Goal: Use online tool/utility: Utilize a website feature to perform a specific function

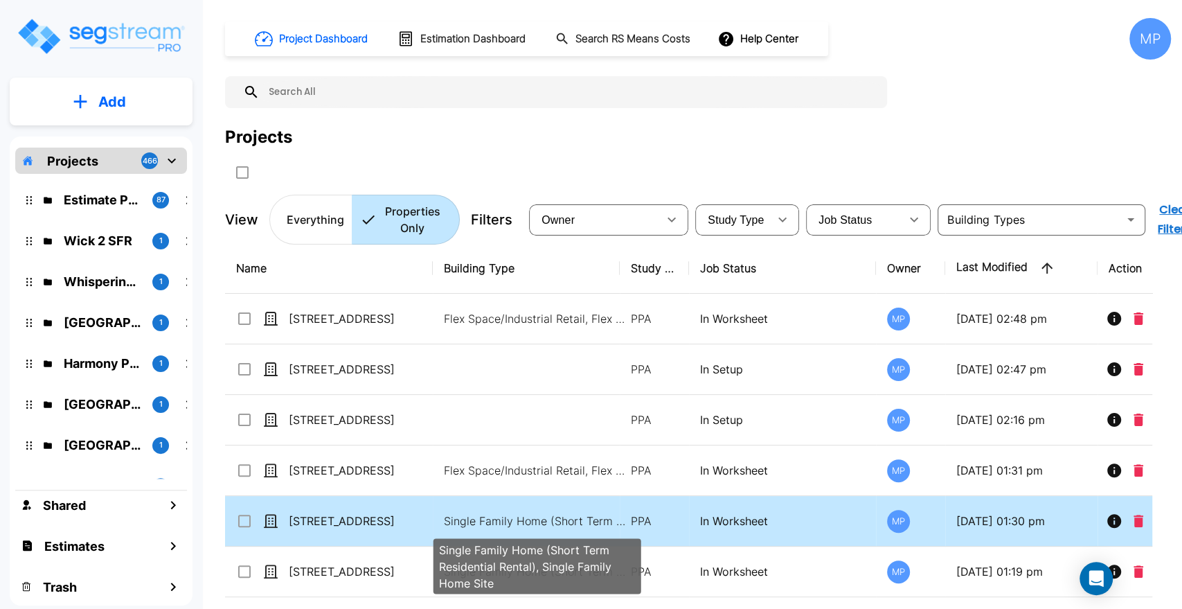
click at [530, 515] on p "Single Family Home (Short Term Residential Rental), Single Family Home Site" at bounding box center [537, 521] width 187 height 17
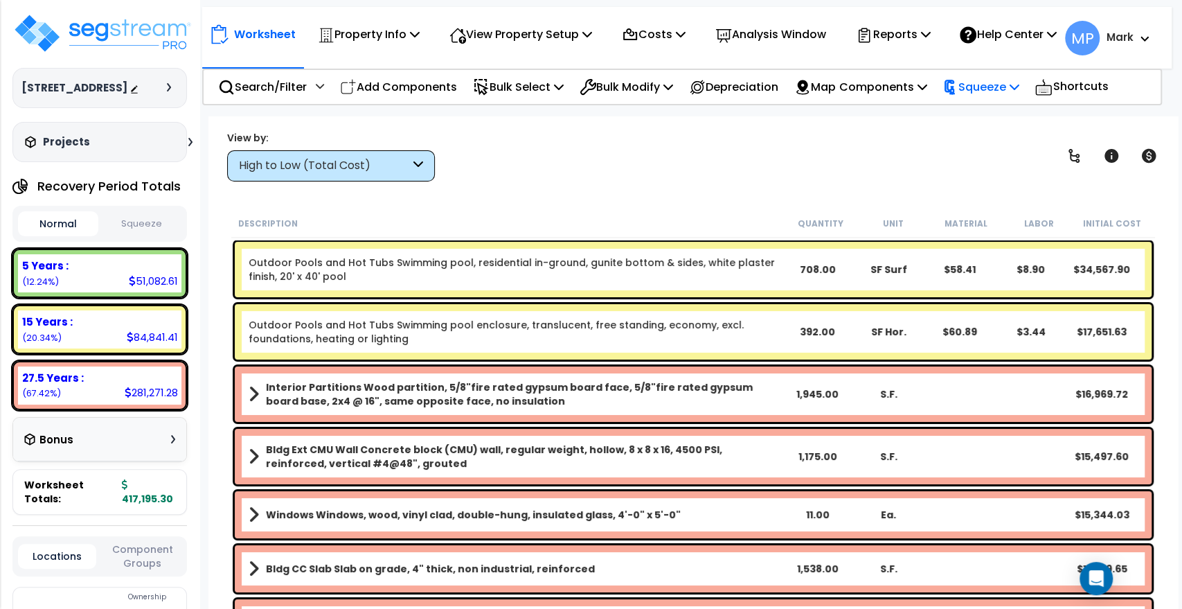
click at [991, 94] on p "Squeeze" at bounding box center [981, 87] width 76 height 19
click at [1011, 125] on link "Squeeze" at bounding box center [1004, 118] width 137 height 28
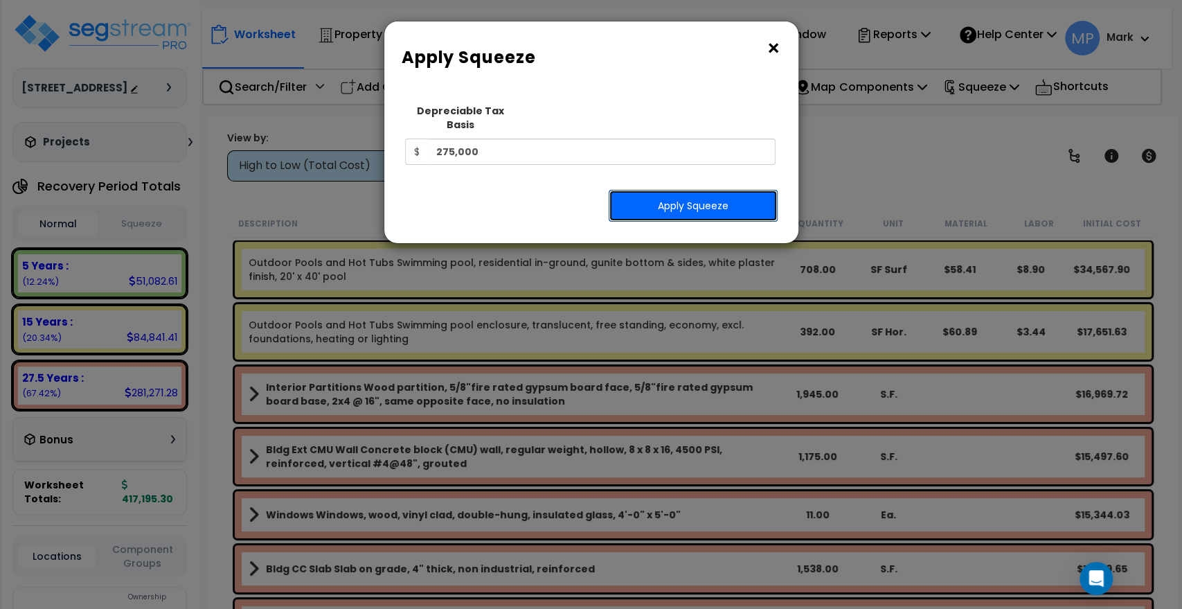
click at [734, 190] on button "Apply Squeeze" at bounding box center [693, 206] width 169 height 32
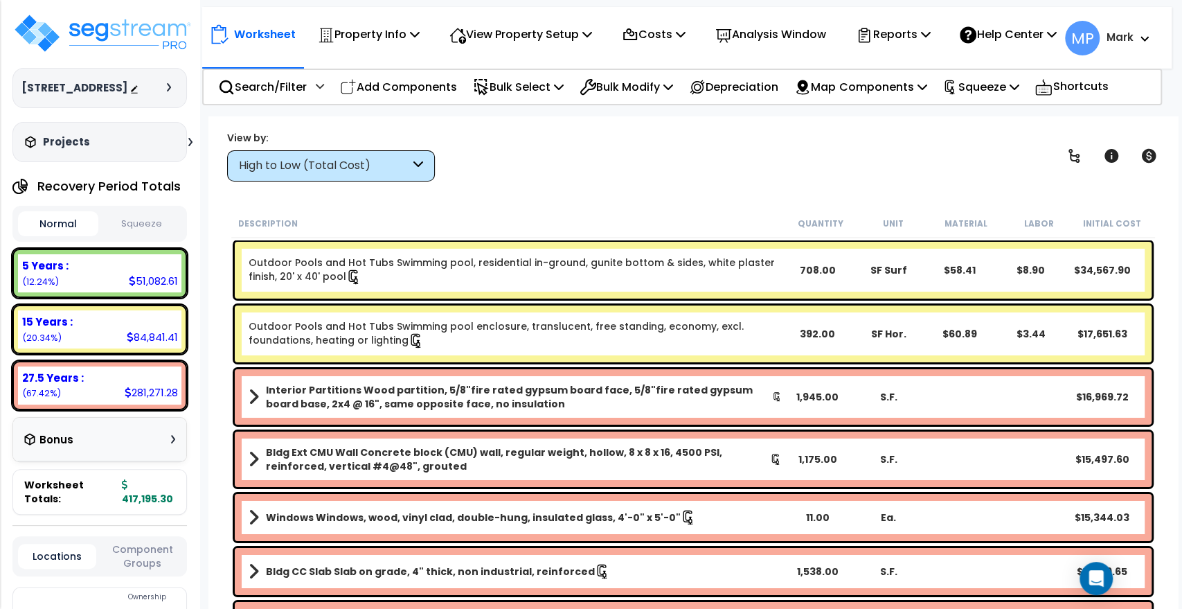
click at [149, 229] on button "Squeeze" at bounding box center [142, 224] width 80 height 24
click at [66, 232] on button "Normal" at bounding box center [58, 224] width 80 height 24
click at [147, 234] on button "Squeeze" at bounding box center [142, 224] width 80 height 24
click at [77, 235] on button "Normal" at bounding box center [58, 224] width 80 height 24
click at [158, 236] on button "Squeeze" at bounding box center [142, 224] width 80 height 24
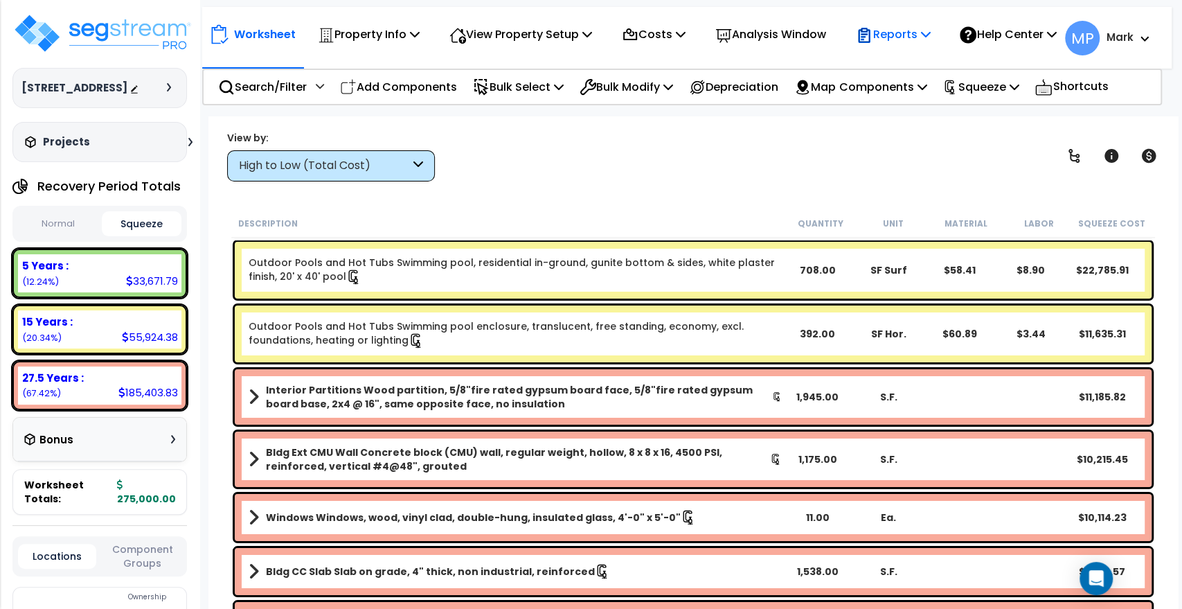
click at [875, 44] on p "Reports" at bounding box center [893, 34] width 74 height 19
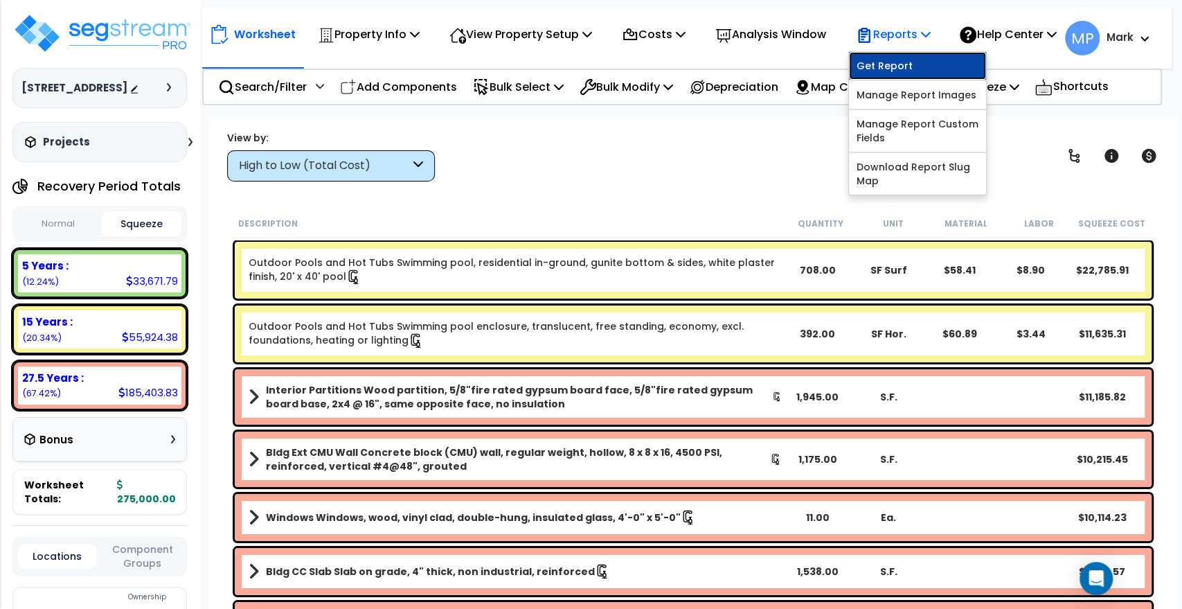
click at [914, 80] on link "Get Report" at bounding box center [917, 66] width 137 height 28
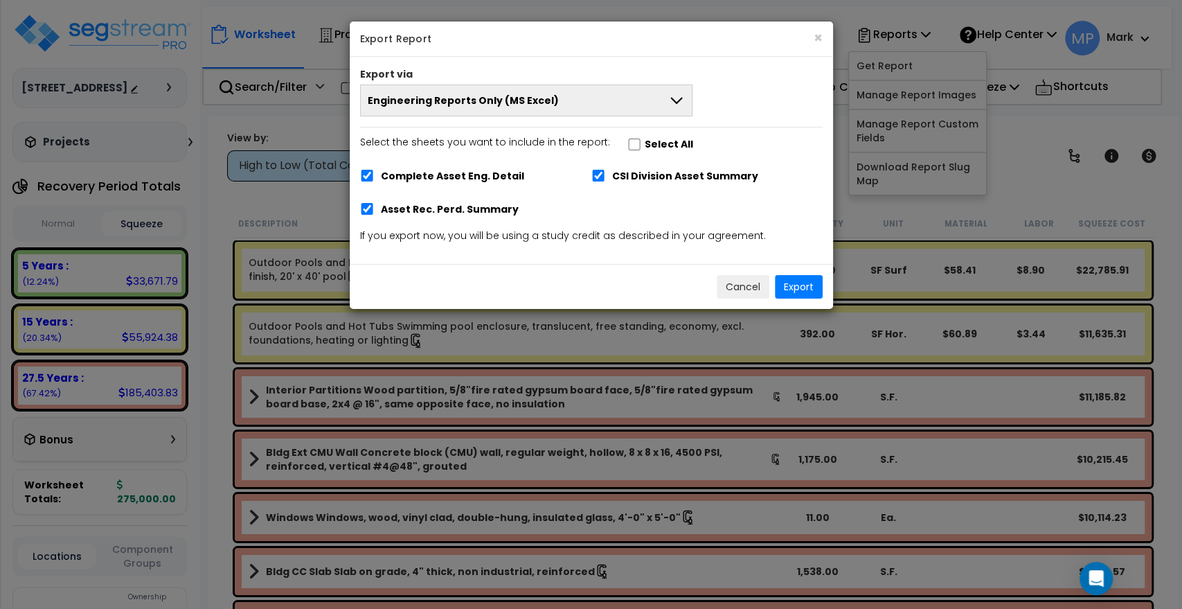
click at [669, 103] on icon at bounding box center [676, 100] width 17 height 17
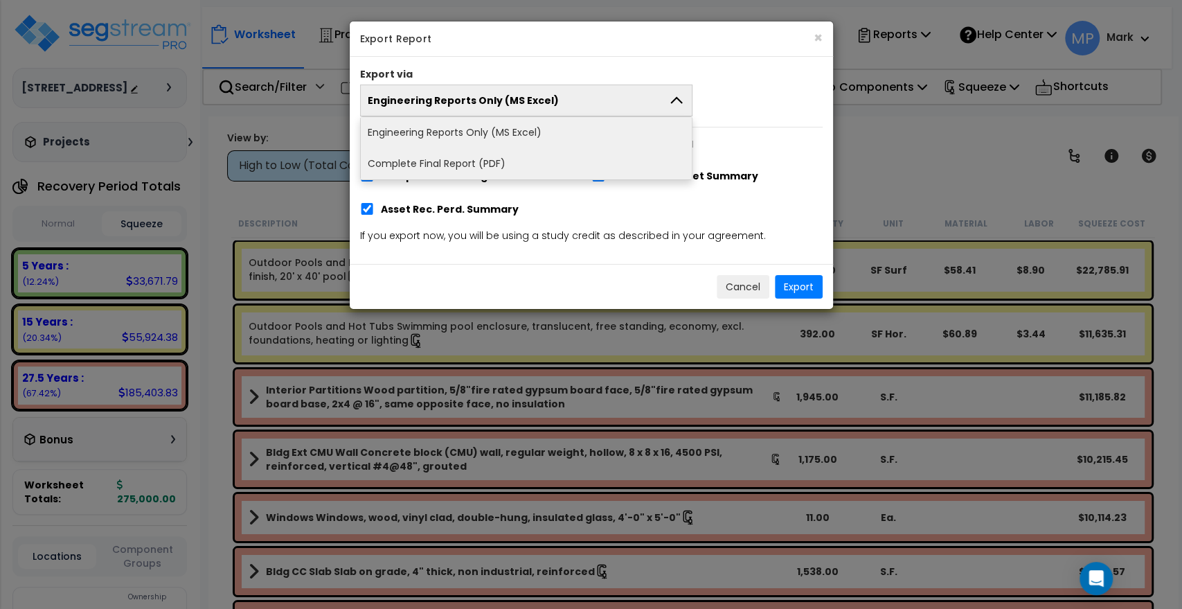
click at [669, 103] on icon at bounding box center [676, 100] width 17 height 17
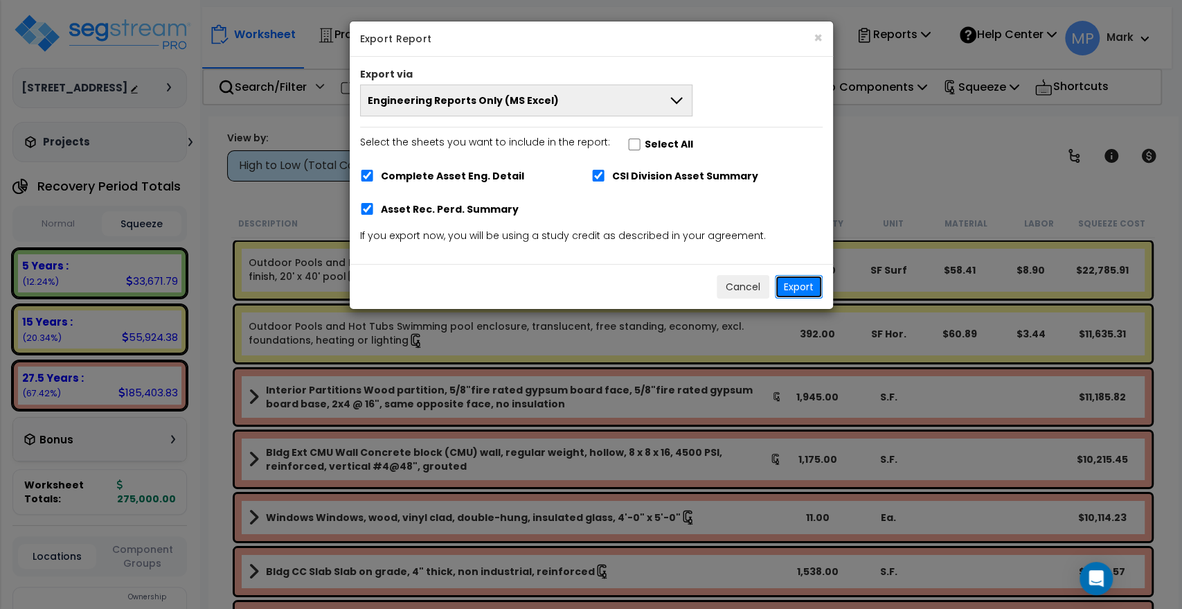
click at [801, 285] on button "Export" at bounding box center [799, 287] width 48 height 24
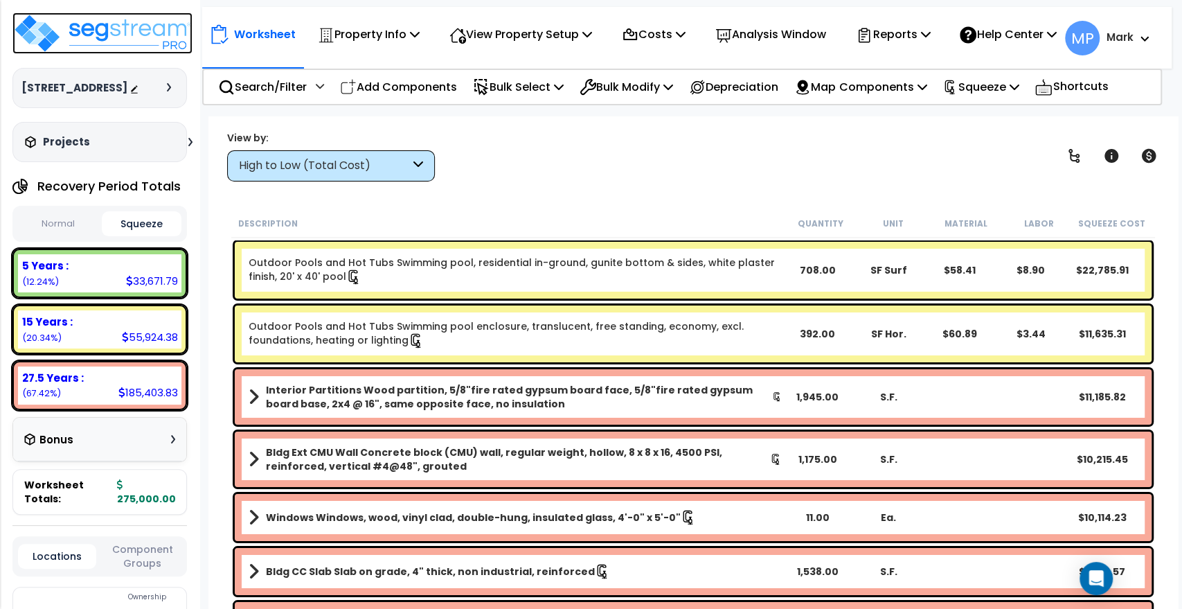
click at [114, 34] on img at bounding box center [102, 33] width 180 height 42
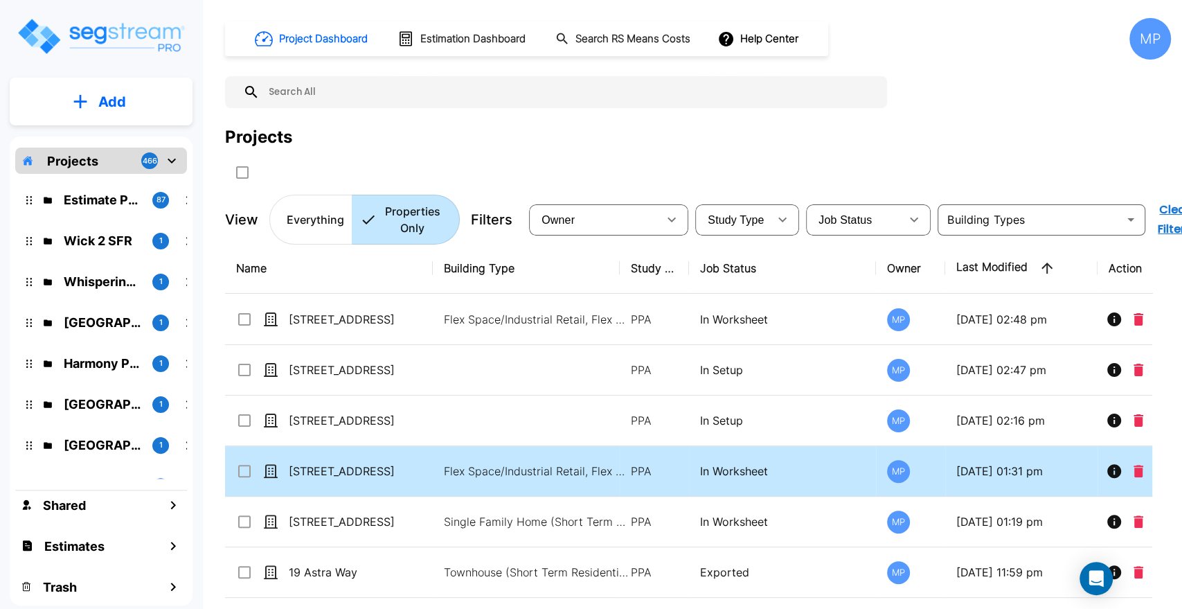
scroll to position [77, 0]
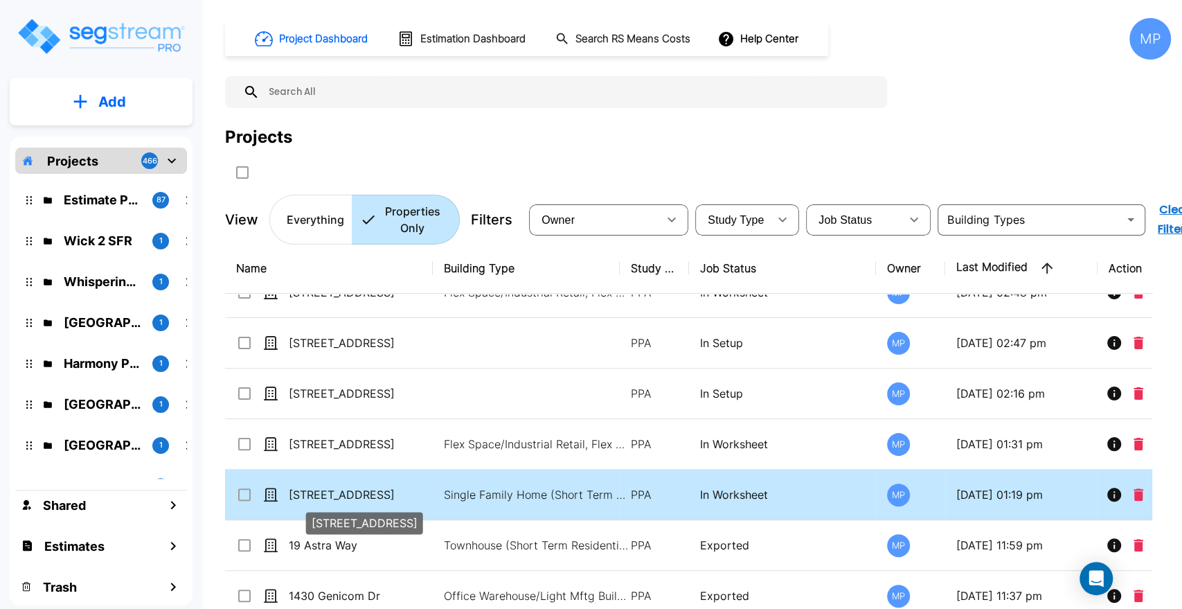
click at [328, 492] on p "[STREET_ADDRESS]" at bounding box center [358, 494] width 139 height 17
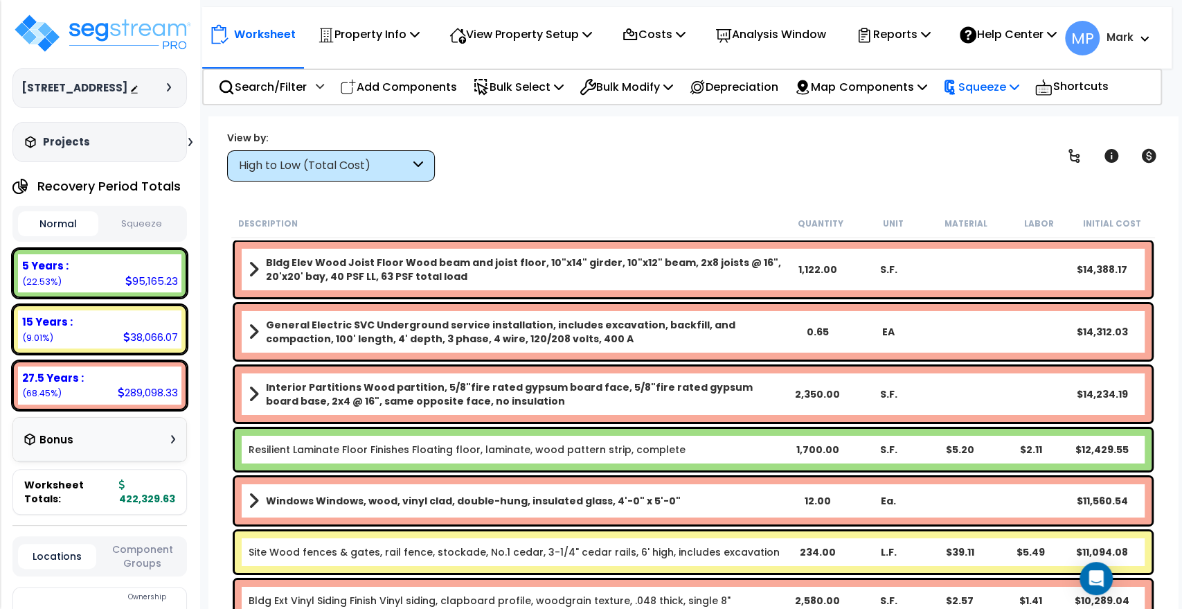
click at [995, 93] on p "Squeeze" at bounding box center [981, 87] width 76 height 19
click at [990, 129] on link "Squeeze" at bounding box center [1004, 118] width 137 height 28
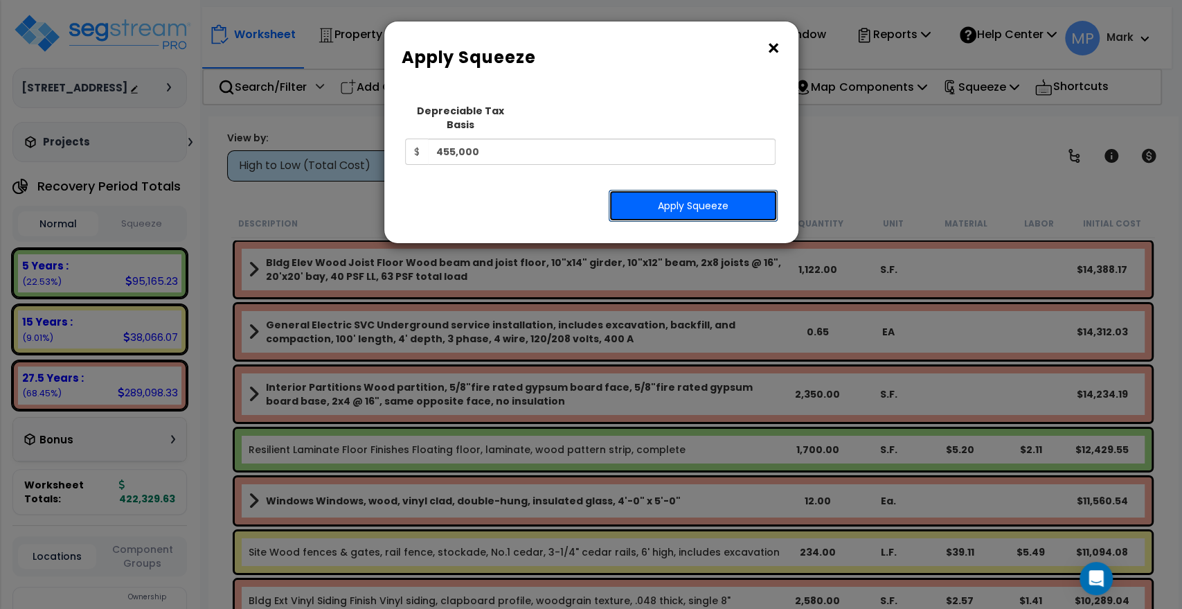
click at [686, 192] on button "Apply Squeeze" at bounding box center [693, 206] width 169 height 32
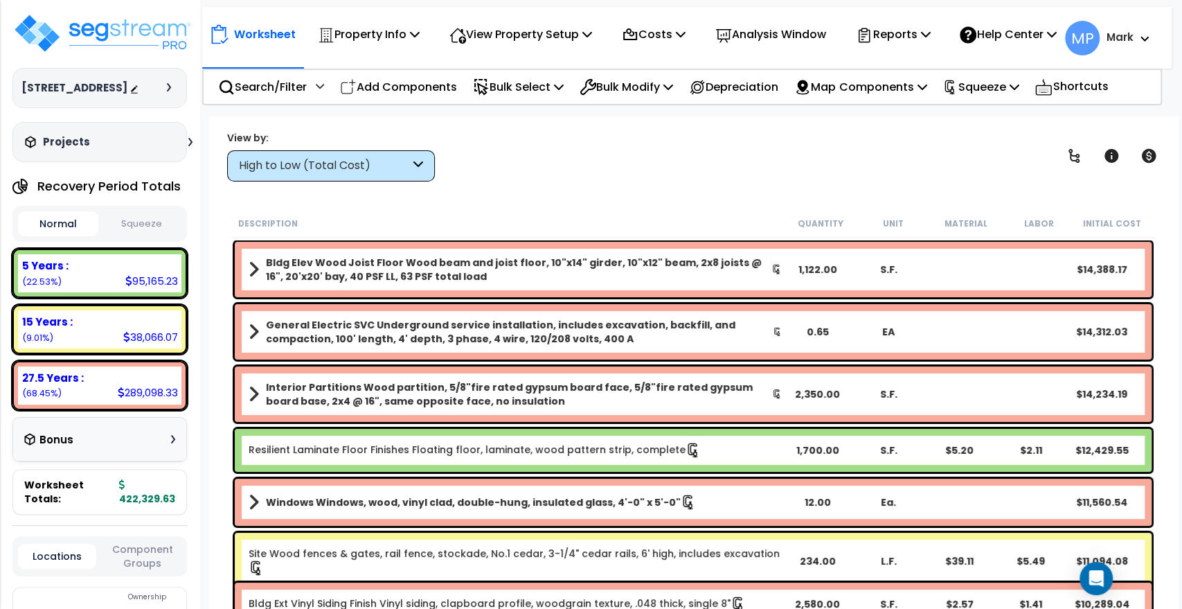
click at [143, 221] on button "Squeeze" at bounding box center [142, 224] width 80 height 24
click at [921, 39] on icon at bounding box center [926, 33] width 10 height 11
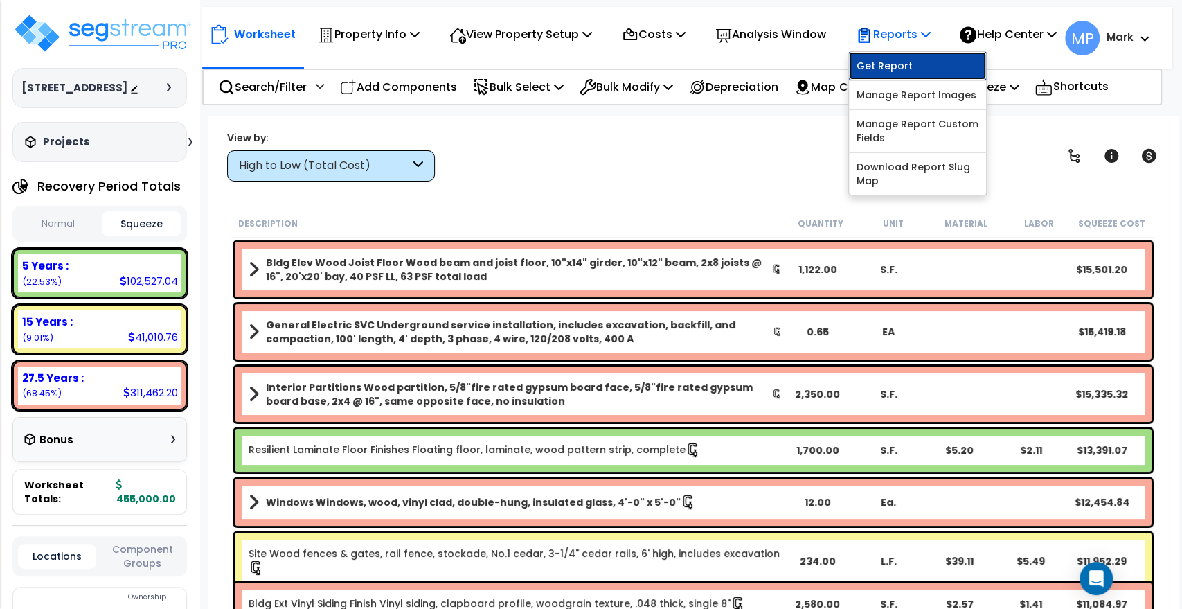
click at [901, 80] on link "Get Report" at bounding box center [917, 66] width 137 height 28
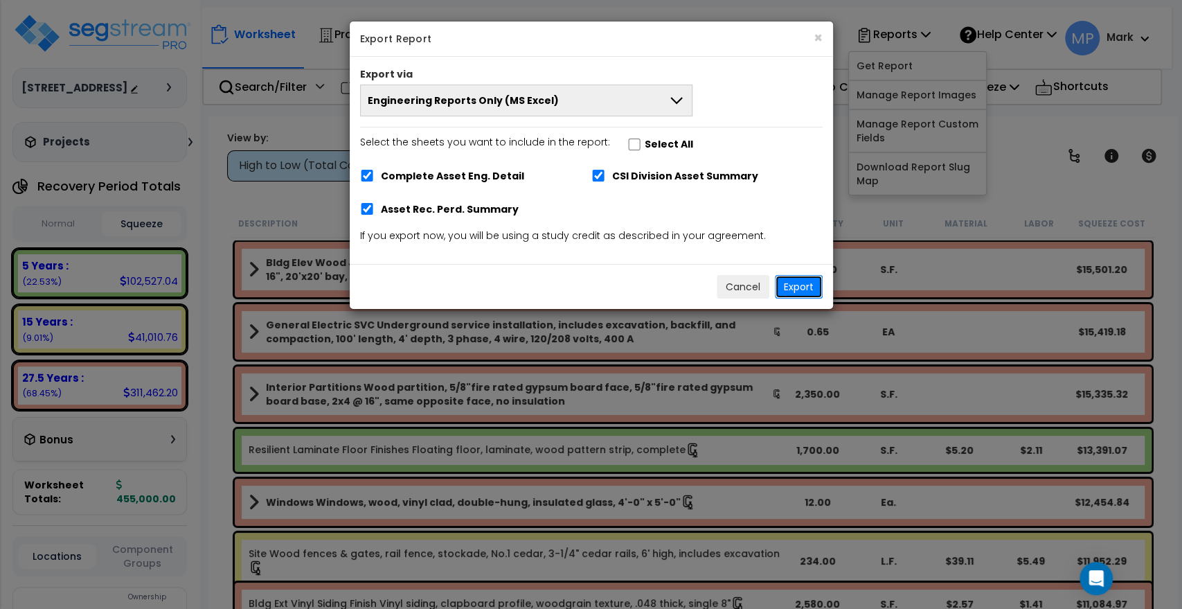
click at [803, 284] on button "Export" at bounding box center [799, 287] width 48 height 24
